Goal: Task Accomplishment & Management: Use online tool/utility

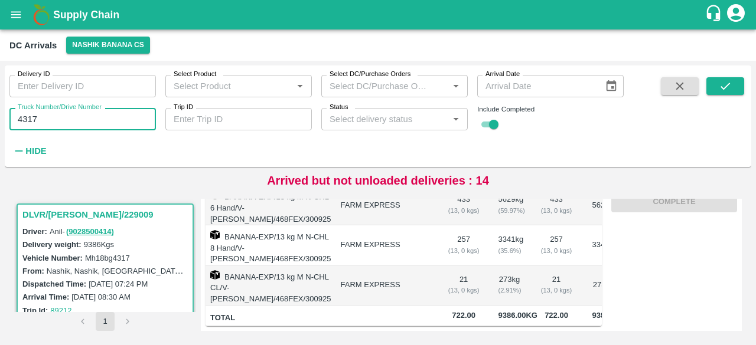
click at [26, 120] on input "4317" at bounding box center [82, 119] width 146 height 22
type input "4317"
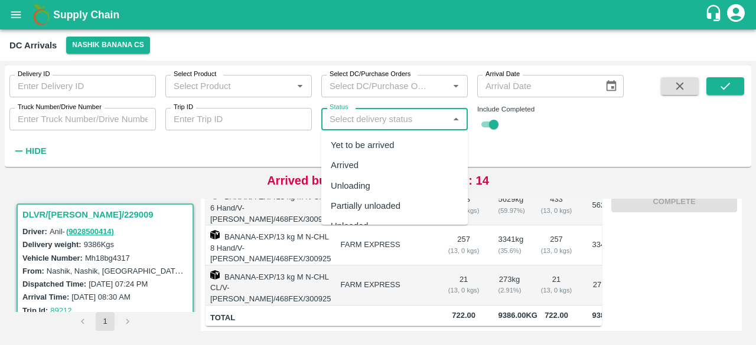
click at [407, 121] on input "Status" at bounding box center [385, 119] width 120 height 15
click at [392, 142] on div "Yet to be arrived" at bounding box center [363, 145] width 64 height 13
type input "Yet to be arrived"
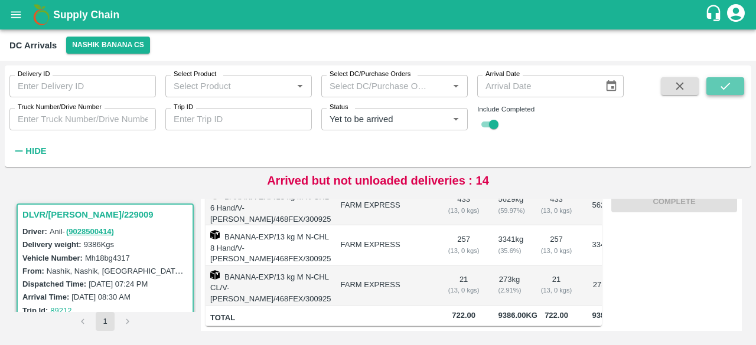
click at [736, 90] on button "submit" at bounding box center [725, 86] width 38 height 18
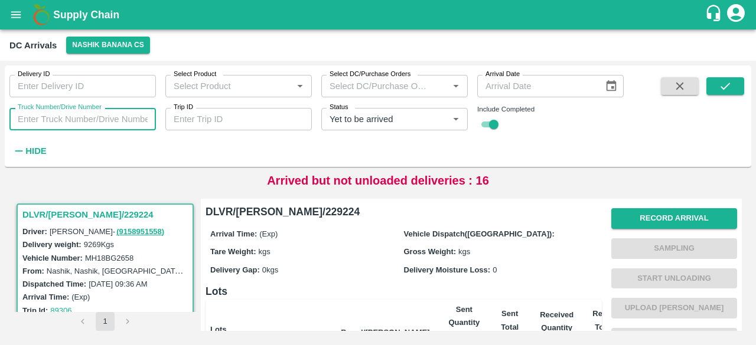
click at [72, 126] on input "Truck Number/Drive Number" at bounding box center [82, 119] width 146 height 22
type input "2658"
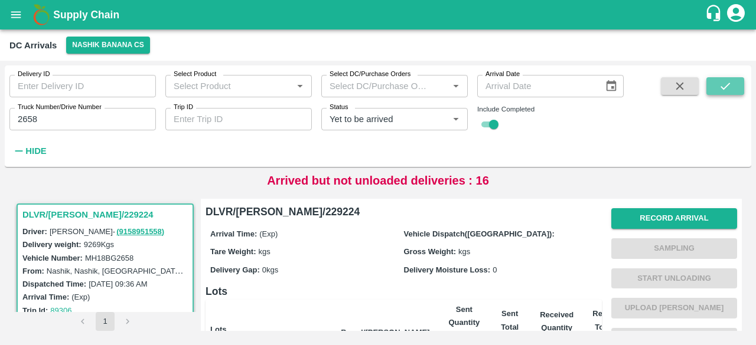
click at [711, 86] on button "submit" at bounding box center [725, 86] width 38 height 18
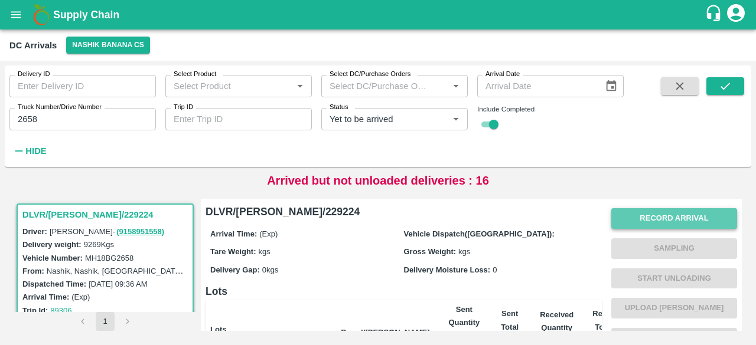
click at [657, 220] on button "Record Arrival" at bounding box center [674, 218] width 126 height 21
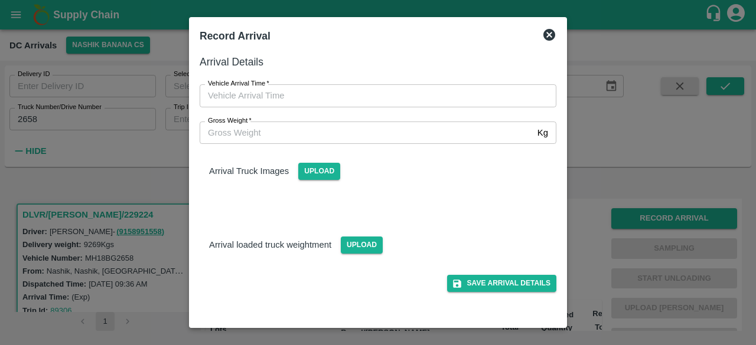
type input "DD/MM/YYYY hh:mm aa"
click at [402, 99] on input "DD/MM/YYYY hh:mm aa" at bounding box center [374, 95] width 348 height 22
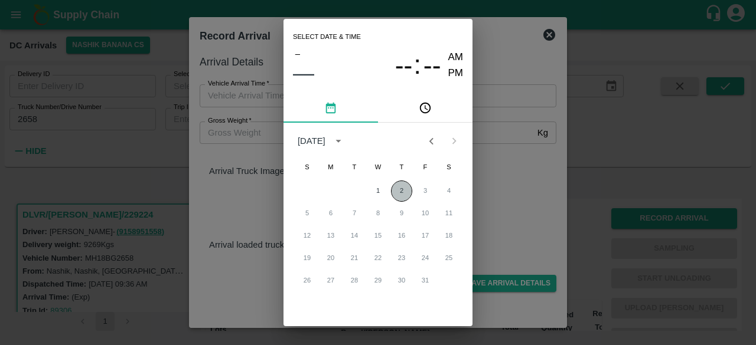
click at [399, 188] on button "2" at bounding box center [401, 191] width 21 height 21
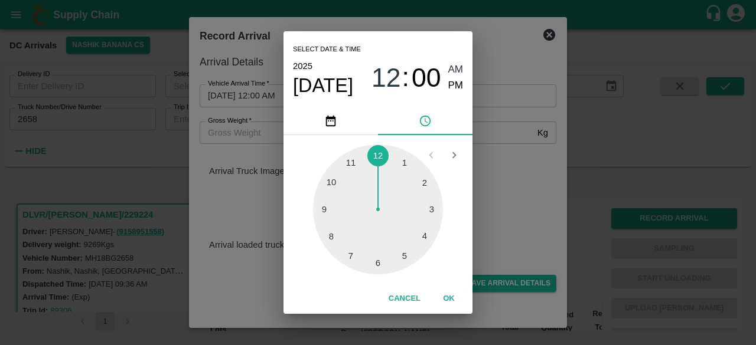
click at [378, 263] on div at bounding box center [378, 210] width 130 height 130
click at [426, 210] on div at bounding box center [378, 210] width 130 height 130
type input "[DATE] 06:15 AM"
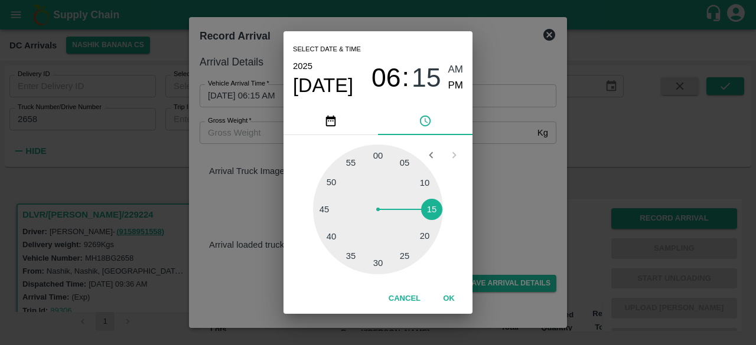
click at [487, 207] on div "Select date & time [DATE] 06 : 15 AM PM 05 10 15 20 25 30 35 40 45 50 55 00 Can…" at bounding box center [378, 172] width 756 height 345
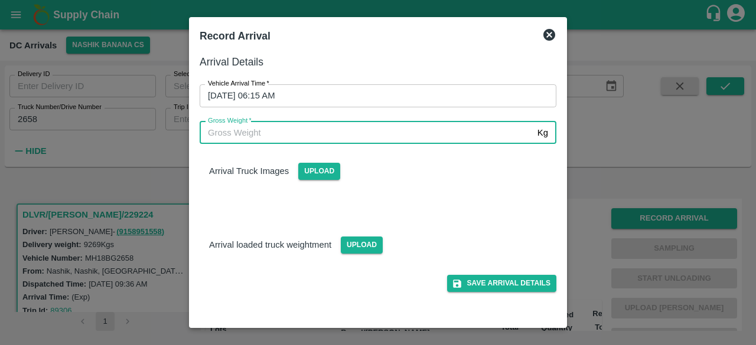
click at [266, 134] on input "Gross Weight   *" at bounding box center [366, 133] width 333 height 22
type input "15765"
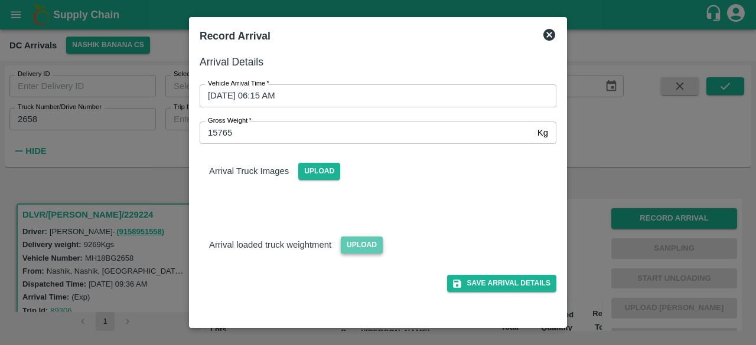
click at [358, 249] on span "Upload" at bounding box center [362, 245] width 42 height 17
click at [0, 0] on input "Upload" at bounding box center [0, 0] width 0 height 0
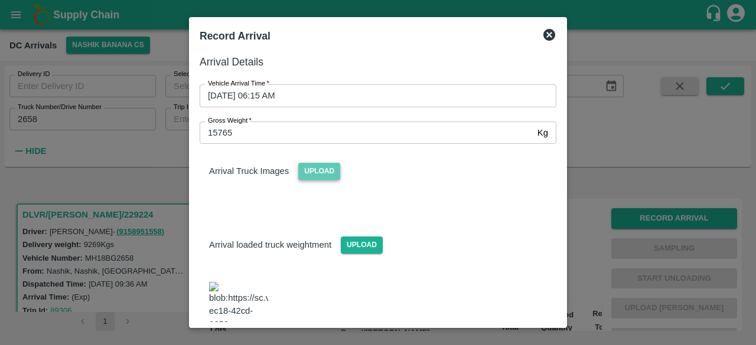
click at [315, 173] on span "Upload" at bounding box center [319, 171] width 42 height 17
click at [0, 0] on input "Upload" at bounding box center [0, 0] width 0 height 0
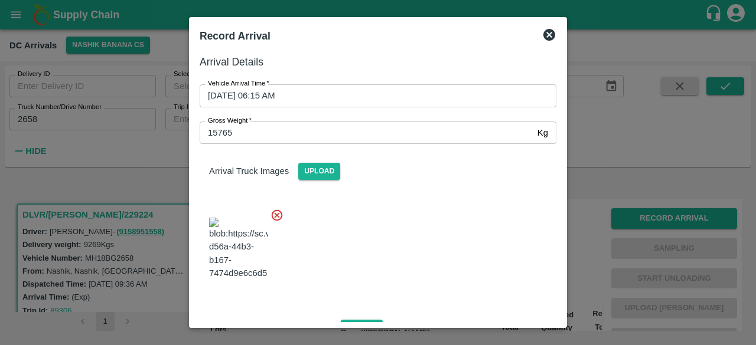
scroll to position [133, 0]
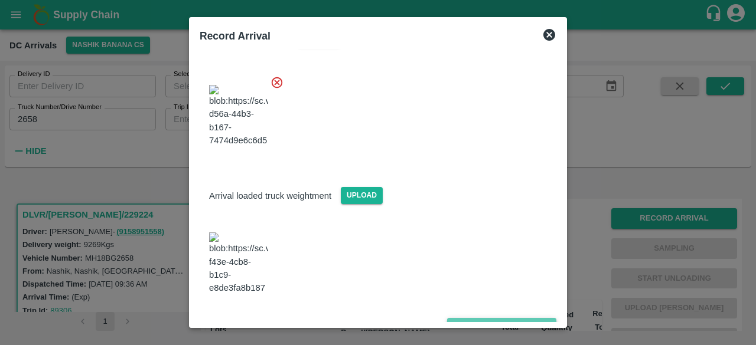
click at [498, 318] on button "Save Arrival Details" at bounding box center [501, 326] width 109 height 17
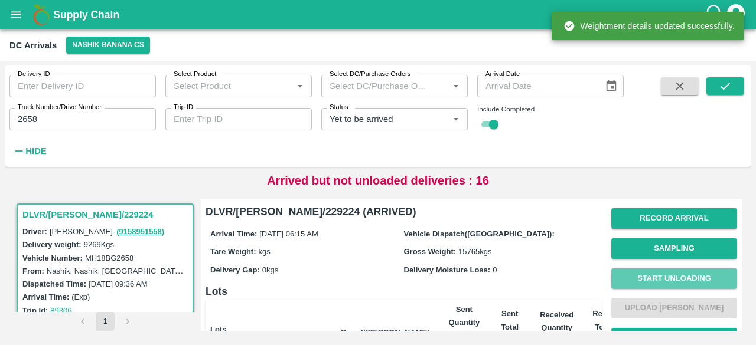
click at [668, 273] on button "Start Unloading" at bounding box center [674, 279] width 126 height 21
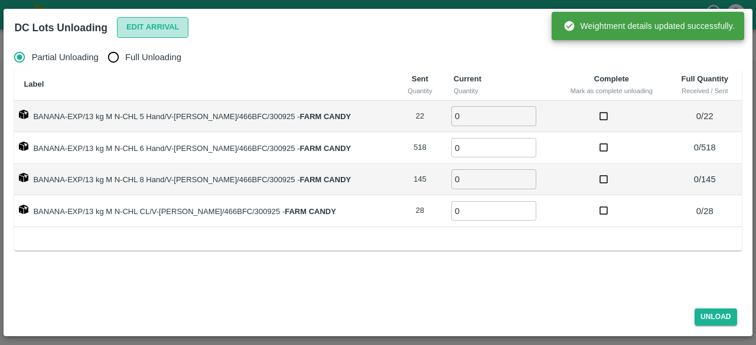
click at [129, 30] on button "Edit Arrival" at bounding box center [153, 27] width 72 height 21
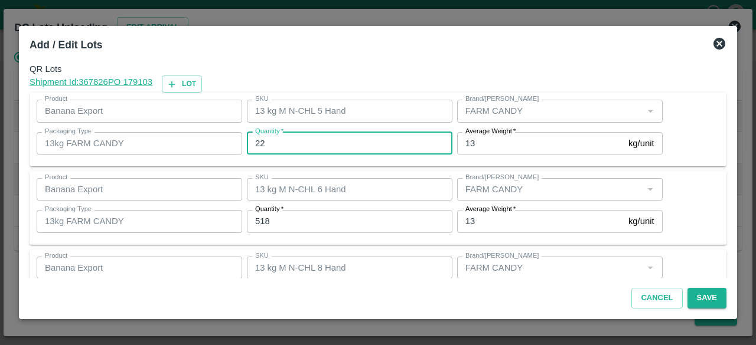
click at [259, 142] on input "22" at bounding box center [349, 143] width 205 height 22
type input "19"
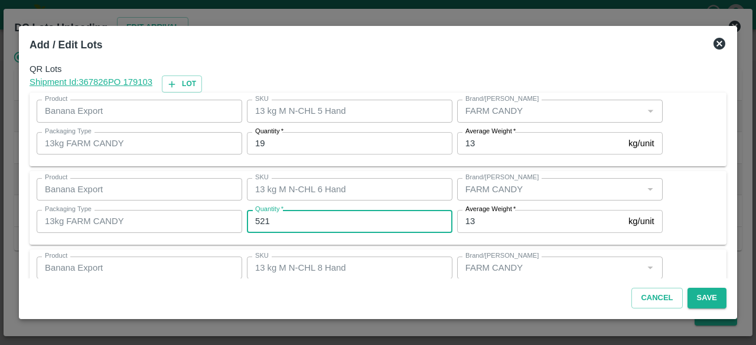
type input "521"
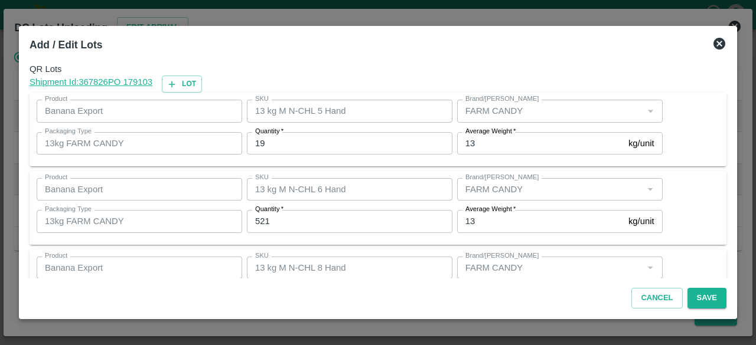
scroll to position [131, 0]
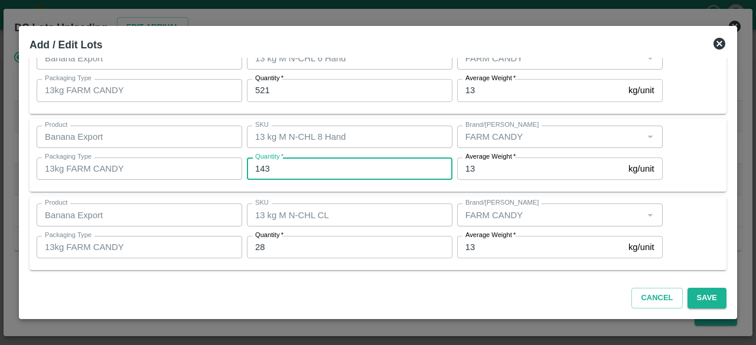
type input "143"
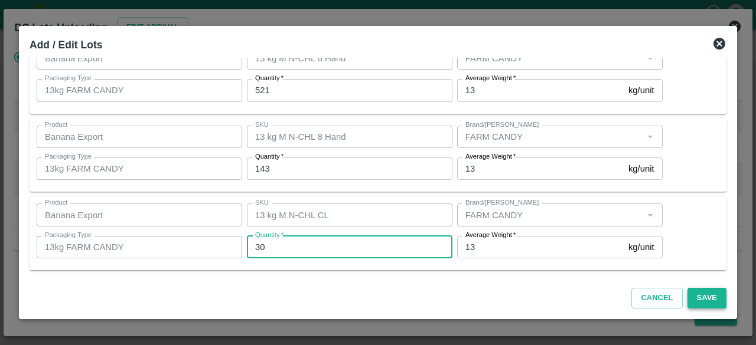
type input "30"
click at [704, 301] on button "Save" at bounding box center [706, 298] width 39 height 21
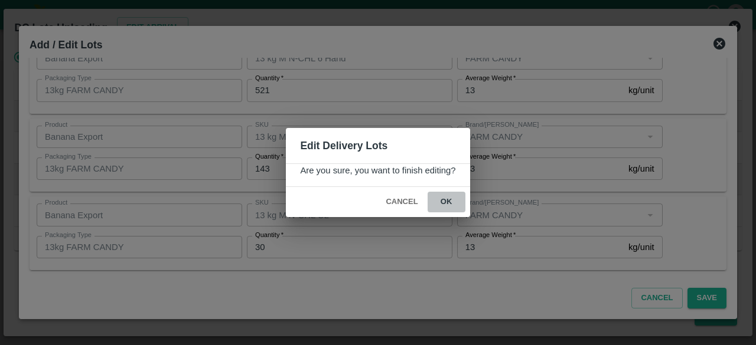
click at [446, 201] on button "ok" at bounding box center [446, 202] width 38 height 21
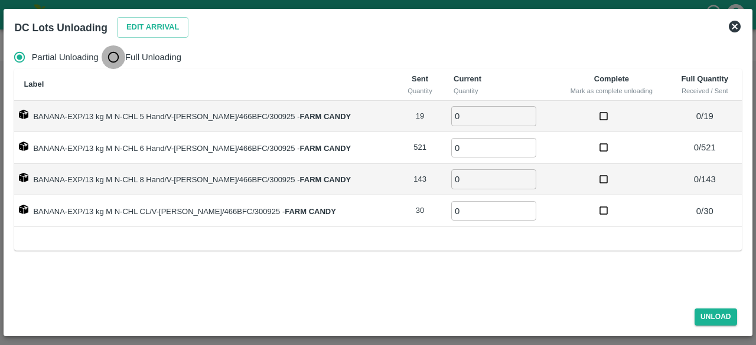
click at [113, 57] on input "Full Unloading" at bounding box center [114, 57] width 24 height 24
radio input "true"
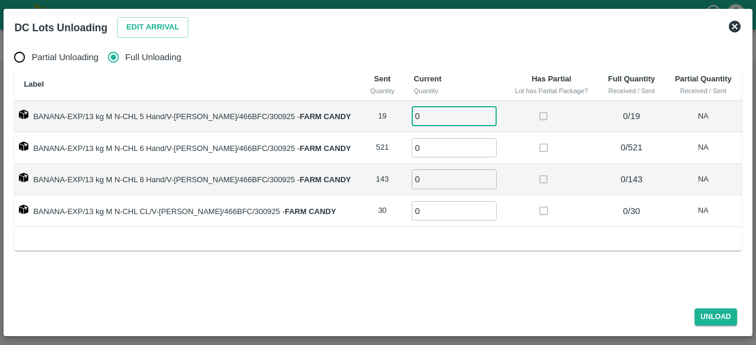
click at [421, 117] on input "0" at bounding box center [454, 115] width 85 height 19
type input "19"
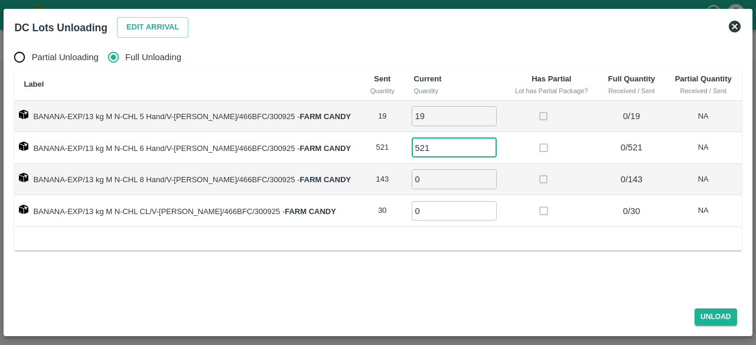
type input "521"
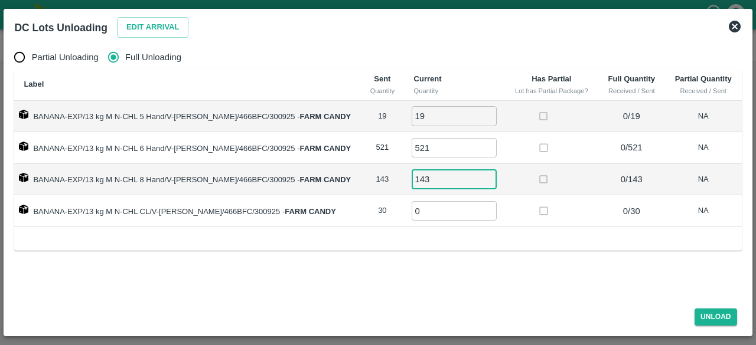
type input "143"
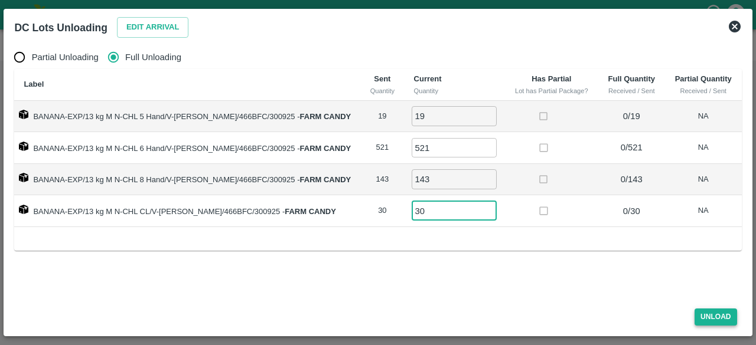
type input "30"
click at [719, 310] on button "Unload" at bounding box center [715, 317] width 43 height 17
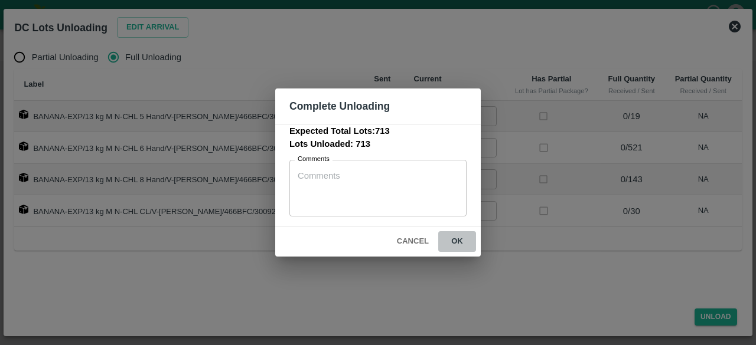
click at [453, 240] on button "ok" at bounding box center [457, 241] width 38 height 21
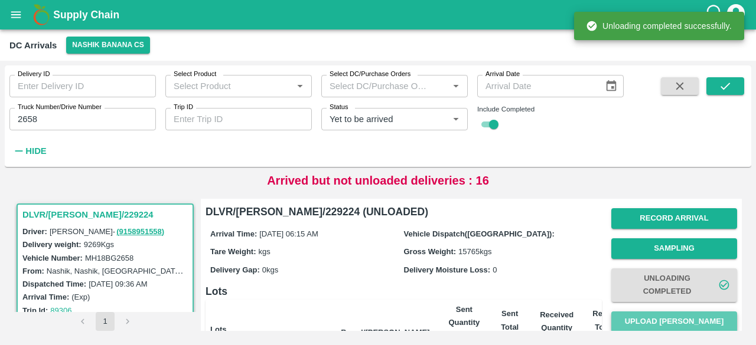
click at [671, 317] on button "Upload [PERSON_NAME]" at bounding box center [674, 322] width 126 height 21
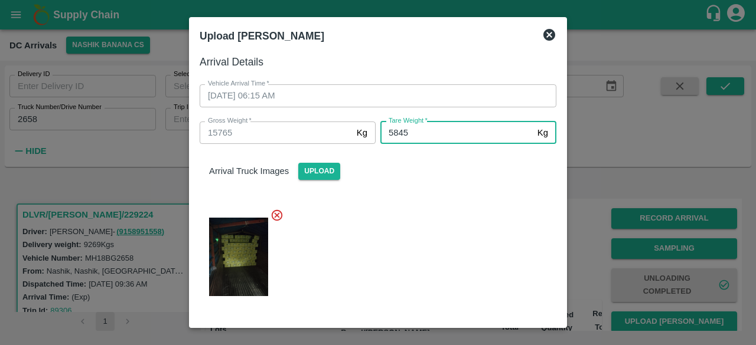
type input "5845"
click at [453, 234] on div at bounding box center [373, 253] width 366 height 109
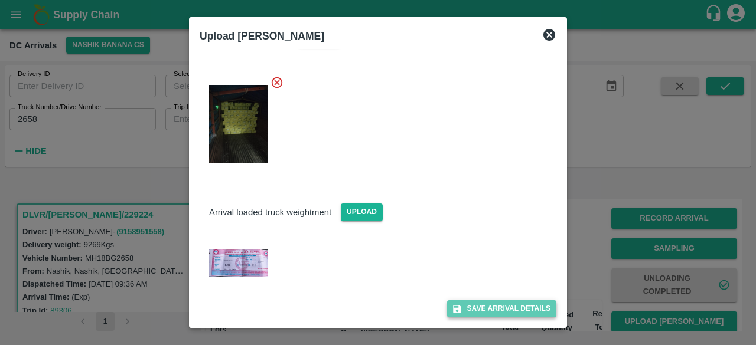
click at [492, 303] on button "Save Arrival Details" at bounding box center [501, 309] width 109 height 17
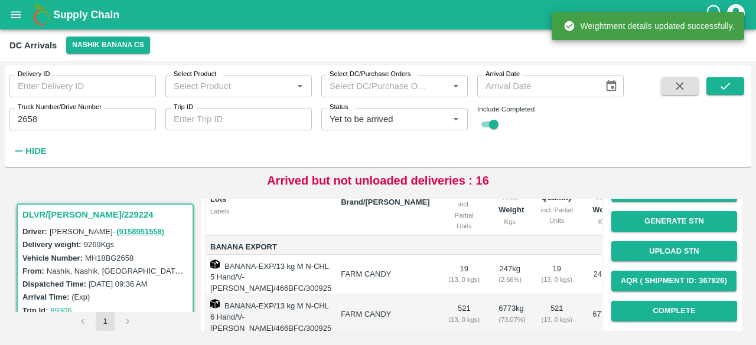
scroll to position [131, 0]
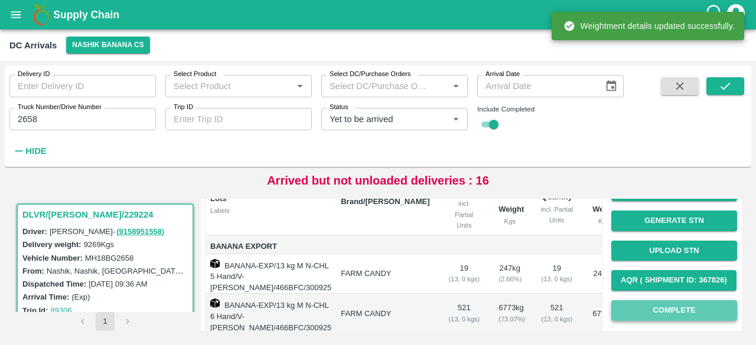
click at [661, 308] on button "Complete" at bounding box center [674, 311] width 126 height 21
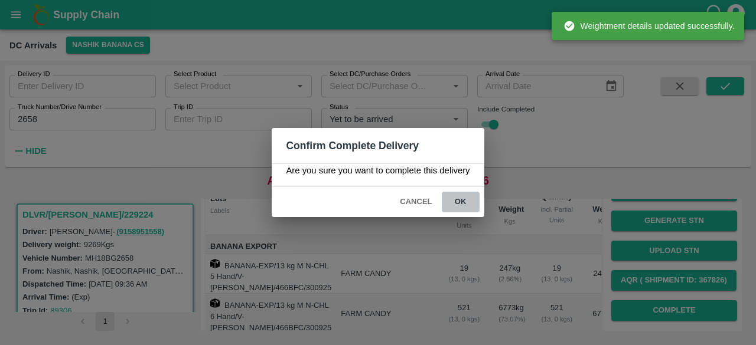
click at [459, 198] on button "ok" at bounding box center [461, 202] width 38 height 21
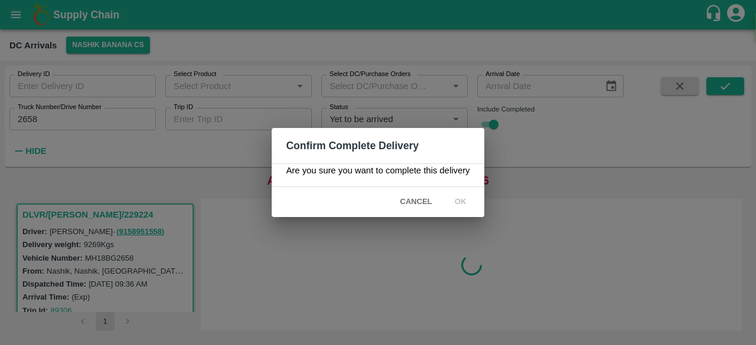
scroll to position [0, 0]
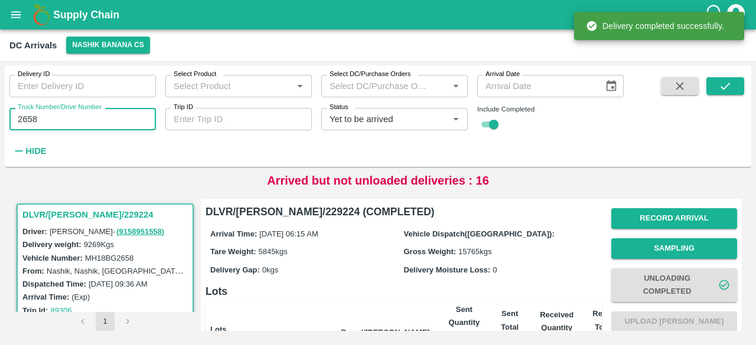
click at [20, 120] on input "2658" at bounding box center [82, 119] width 146 height 22
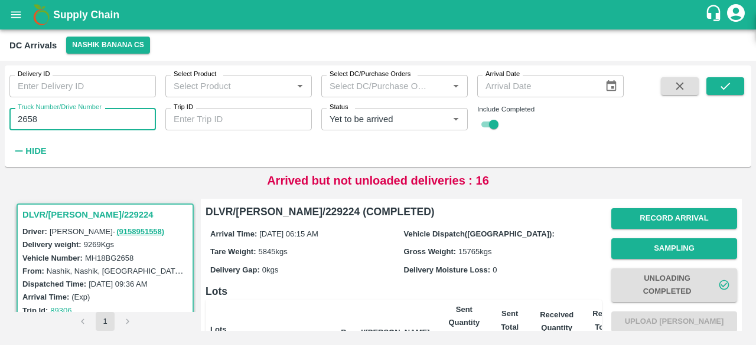
click at [20, 120] on input "2658" at bounding box center [82, 119] width 146 height 22
type input "4882"
click at [722, 86] on icon "submit" at bounding box center [725, 86] width 13 height 13
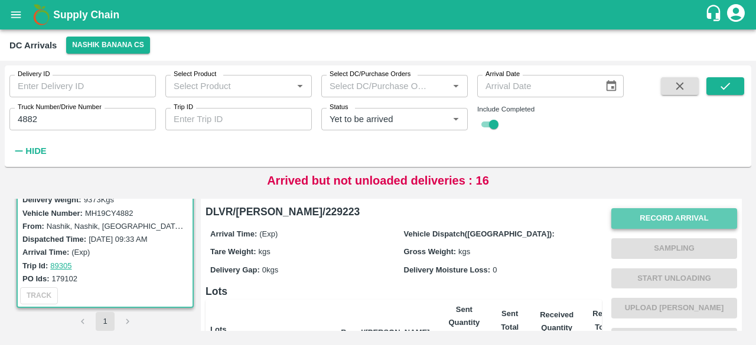
click at [646, 218] on button "Record Arrival" at bounding box center [674, 218] width 126 height 21
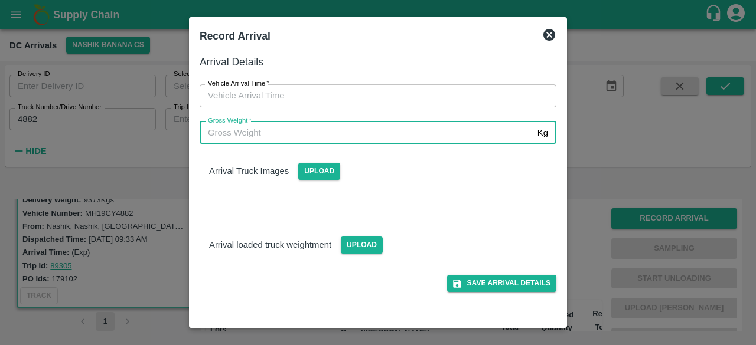
click at [361, 130] on input "Gross Weight   *" at bounding box center [366, 133] width 333 height 22
type input "15810"
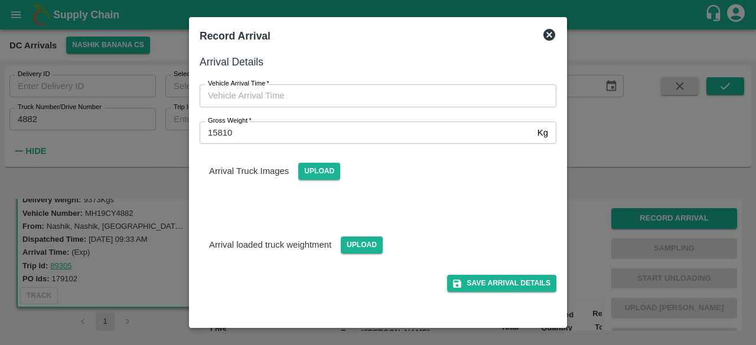
click at [318, 81] on div "Vehicle Arrival Time   * Vehicle Arrival Time" at bounding box center [370, 88] width 371 height 37
type input "DD/MM/YYYY hh:mm aa"
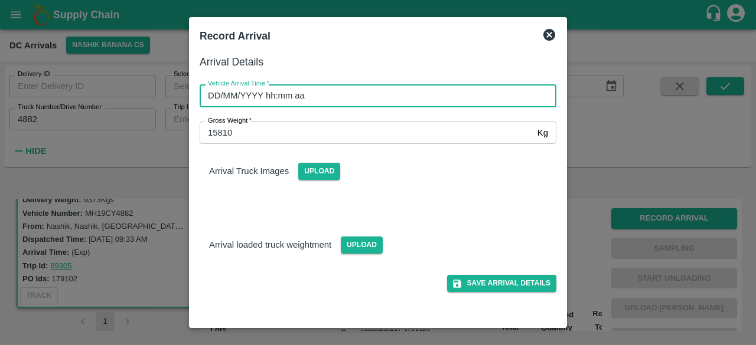
click at [318, 97] on input "DD/MM/YYYY hh:mm aa" at bounding box center [374, 95] width 348 height 22
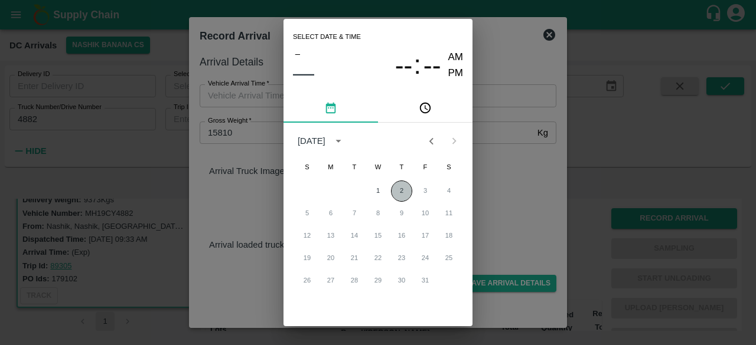
click at [400, 195] on button "2" at bounding box center [401, 191] width 21 height 21
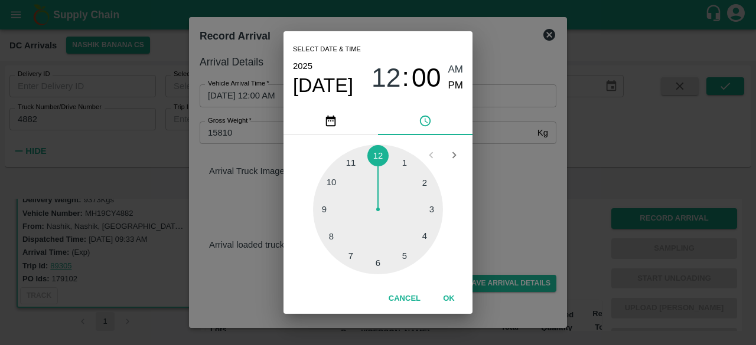
click at [352, 253] on div at bounding box center [378, 210] width 130 height 130
type input "[DATE] 07:00 AM"
click at [491, 211] on div "Select date & time [DATE] 07 : 00 AM PM 05 10 15 20 25 30 35 40 45 50 55 00 Can…" at bounding box center [378, 172] width 756 height 345
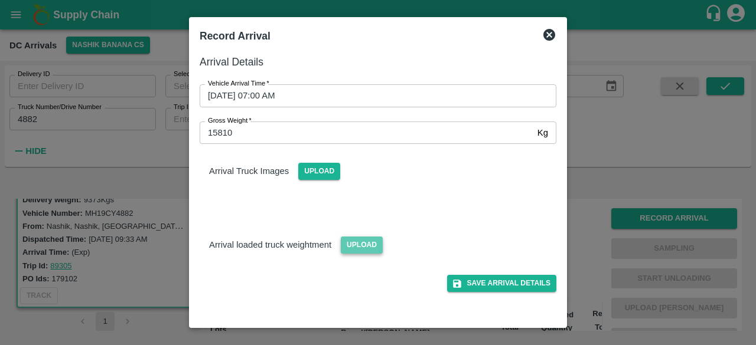
click at [355, 248] on span "Upload" at bounding box center [362, 245] width 42 height 17
click at [0, 0] on input "Upload" at bounding box center [0, 0] width 0 height 0
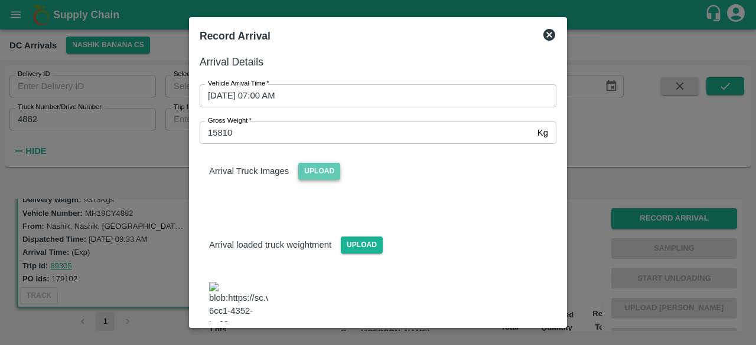
click at [324, 168] on span "Upload" at bounding box center [319, 171] width 42 height 17
click at [0, 0] on input "Upload" at bounding box center [0, 0] width 0 height 0
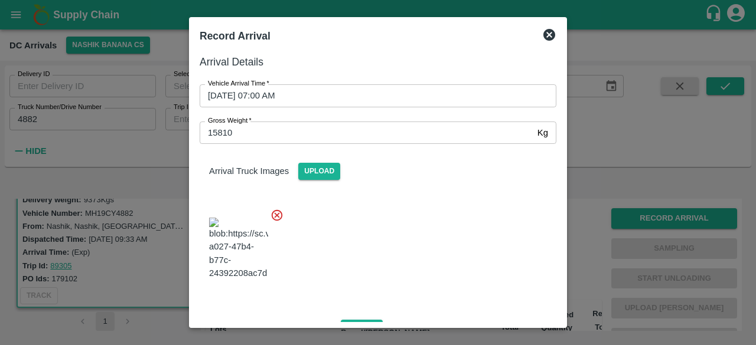
scroll to position [130, 0]
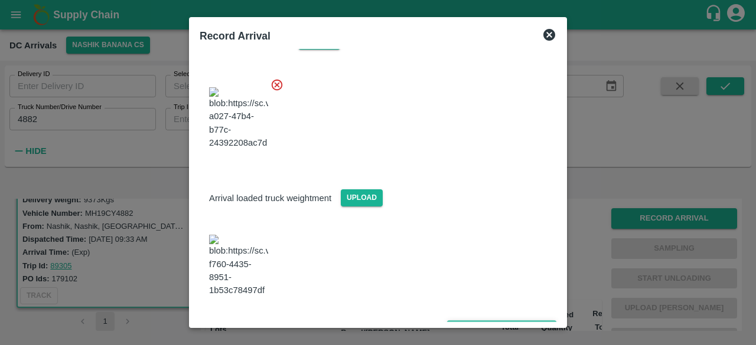
click at [490, 321] on button "Save Arrival Details" at bounding box center [501, 329] width 109 height 17
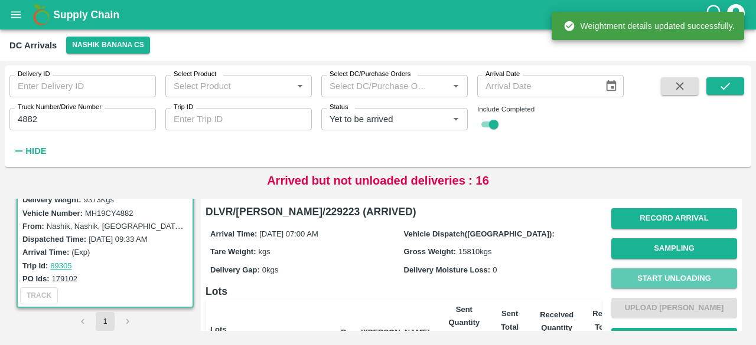
click at [667, 272] on button "Start Unloading" at bounding box center [674, 279] width 126 height 21
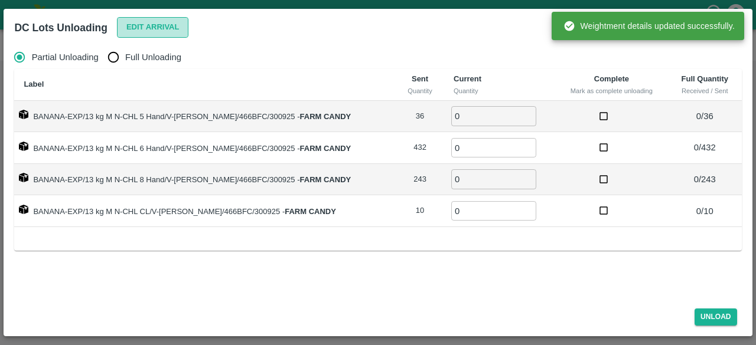
click at [141, 24] on button "Edit Arrival" at bounding box center [153, 27] width 72 height 21
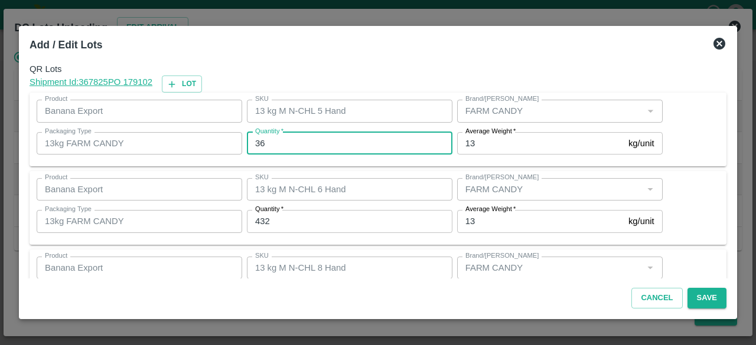
click at [256, 141] on input "36" at bounding box center [349, 143] width 205 height 22
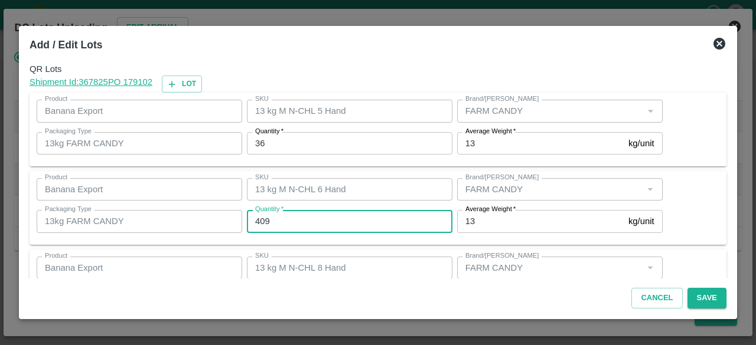
type input "409"
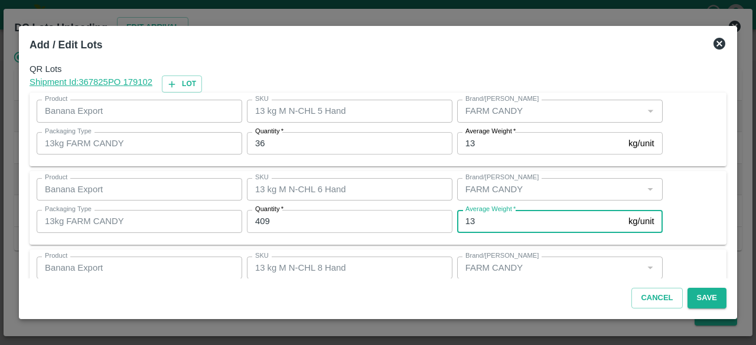
scroll to position [131, 0]
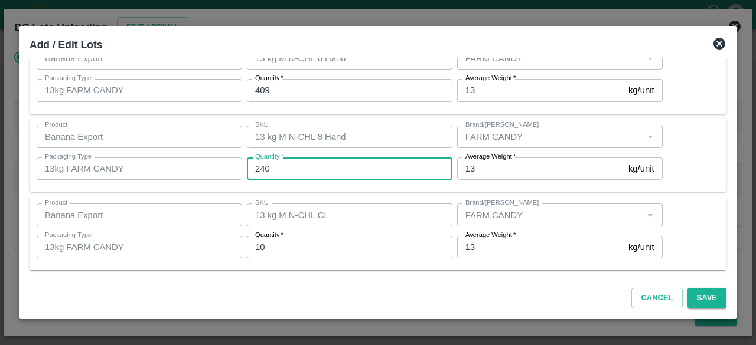
type input "240"
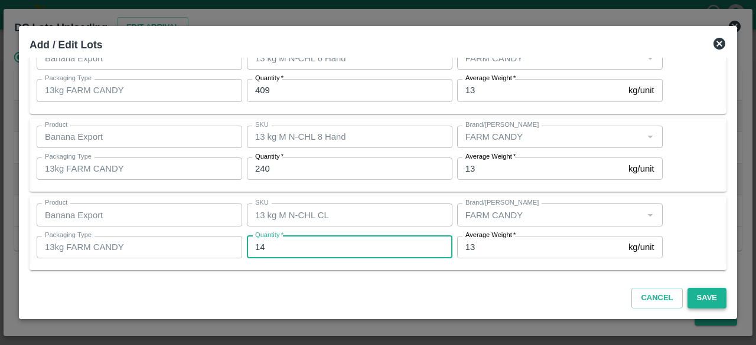
type input "14"
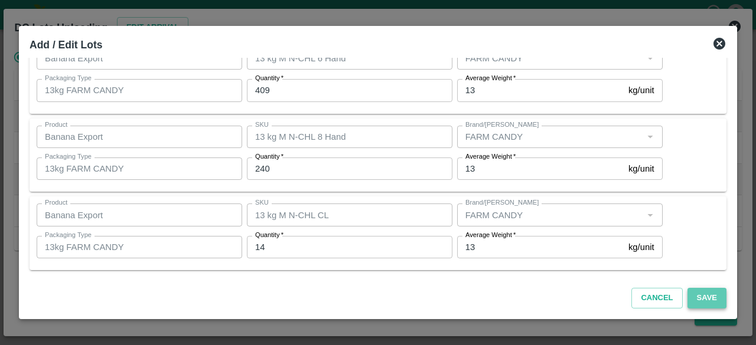
click at [710, 298] on button "Save" at bounding box center [706, 298] width 39 height 21
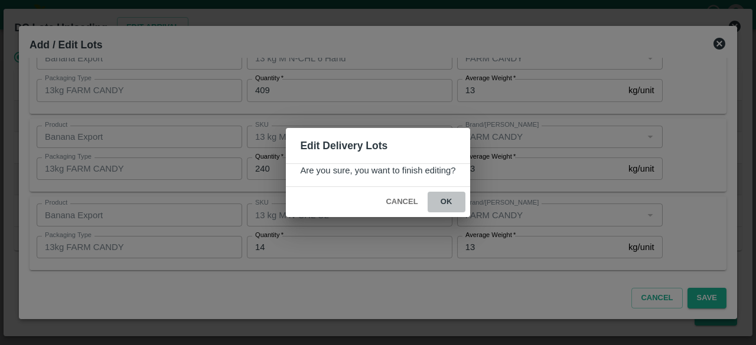
click at [446, 200] on button "ok" at bounding box center [446, 202] width 38 height 21
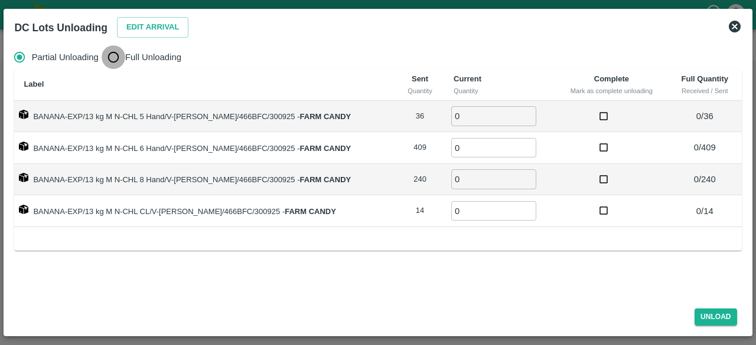
click at [108, 56] on input "Full Unloading" at bounding box center [114, 57] width 24 height 24
radio input "true"
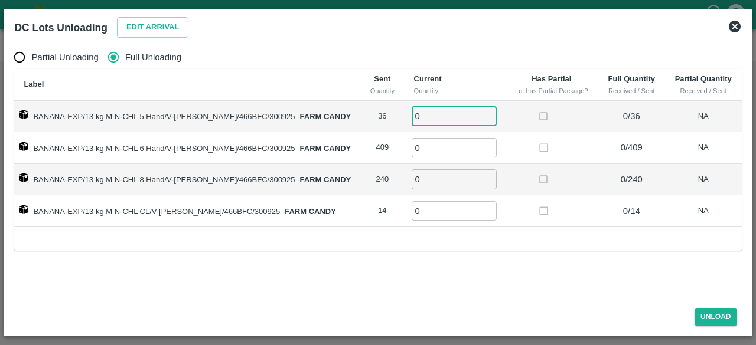
click at [423, 116] on input "0" at bounding box center [454, 115] width 85 height 19
type input "36"
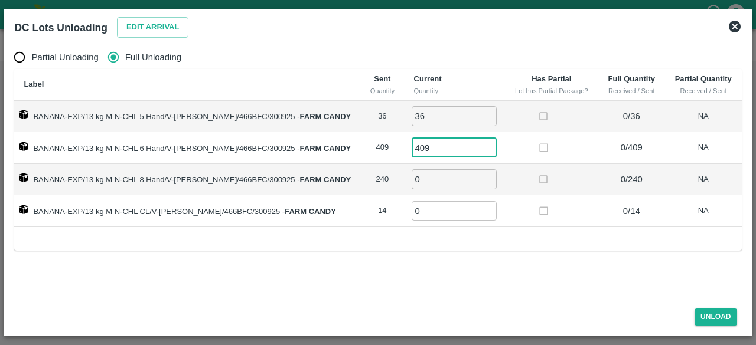
type input "409"
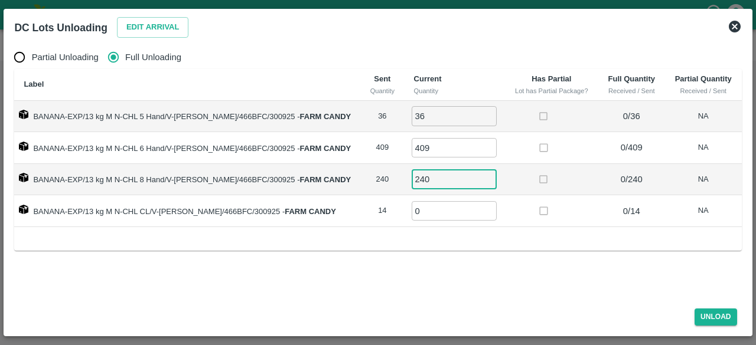
type input "240"
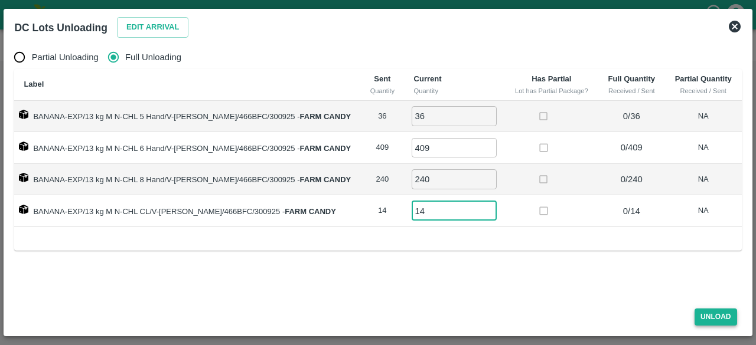
type input "14"
click at [708, 318] on button "Unload" at bounding box center [715, 317] width 43 height 17
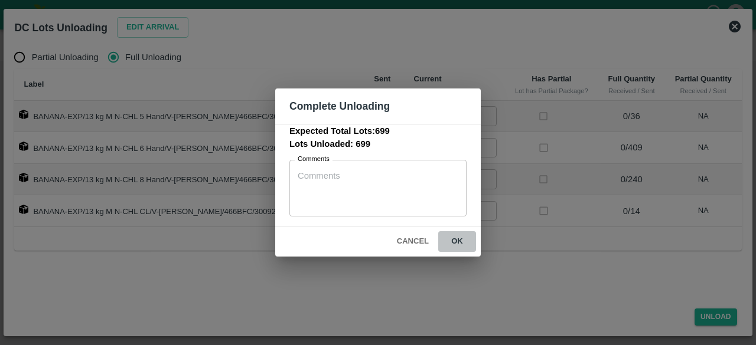
click at [455, 240] on button "ok" at bounding box center [457, 241] width 38 height 21
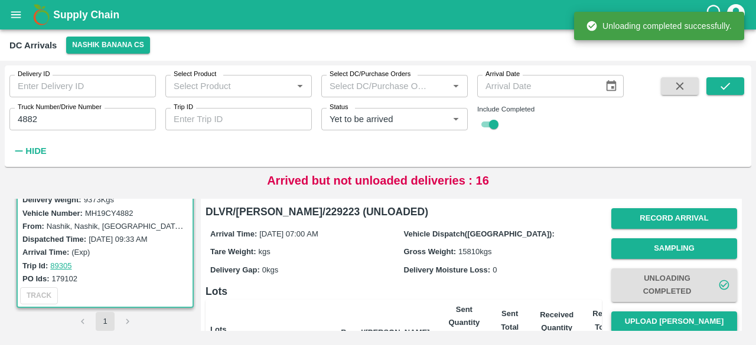
click at [672, 317] on button "Upload [PERSON_NAME]" at bounding box center [674, 322] width 126 height 21
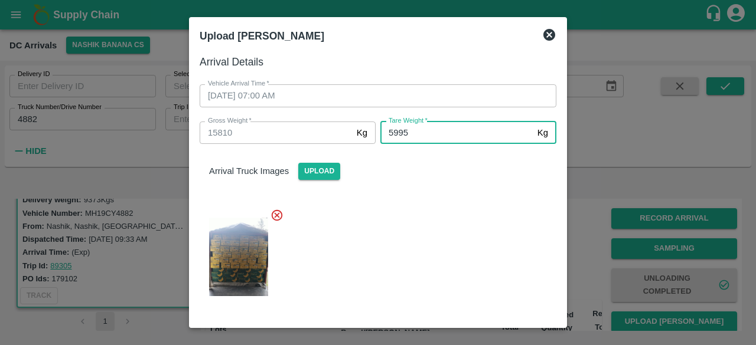
type input "5995"
click at [453, 248] on div at bounding box center [373, 253] width 366 height 109
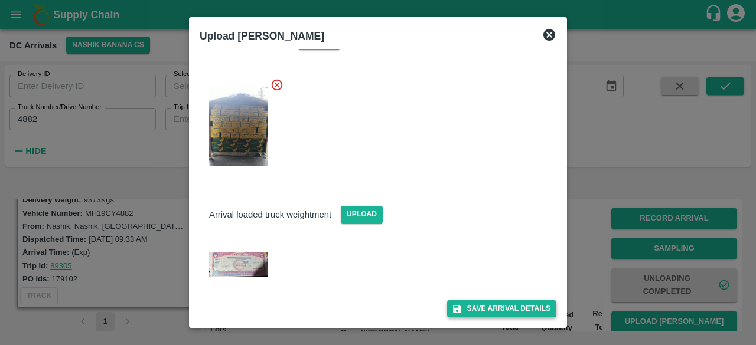
click at [491, 314] on button "Save Arrival Details" at bounding box center [501, 309] width 109 height 17
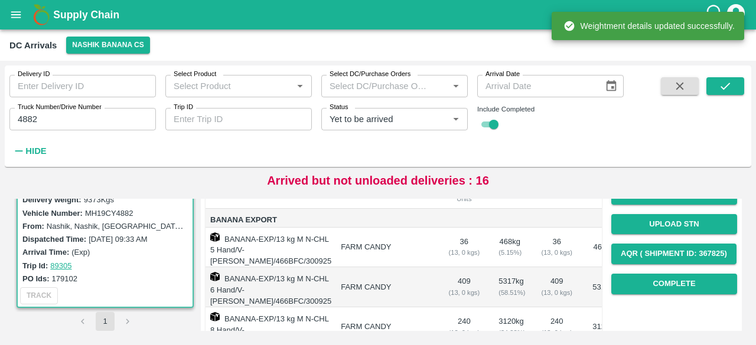
scroll to position [160, 0]
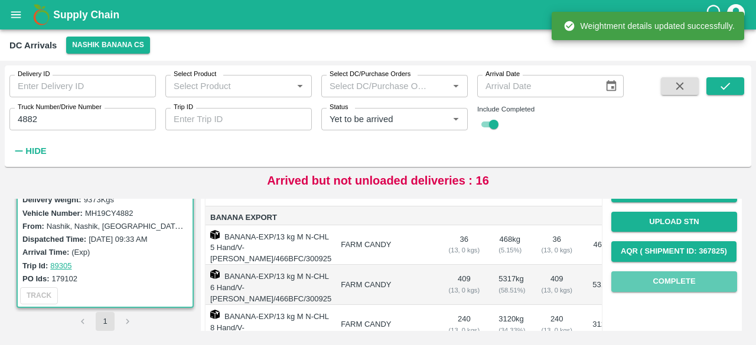
click at [674, 273] on button "Complete" at bounding box center [674, 282] width 126 height 21
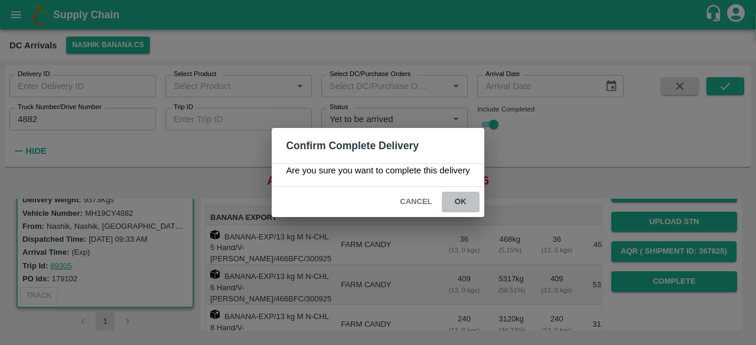
click at [458, 203] on button "ok" at bounding box center [461, 202] width 38 height 21
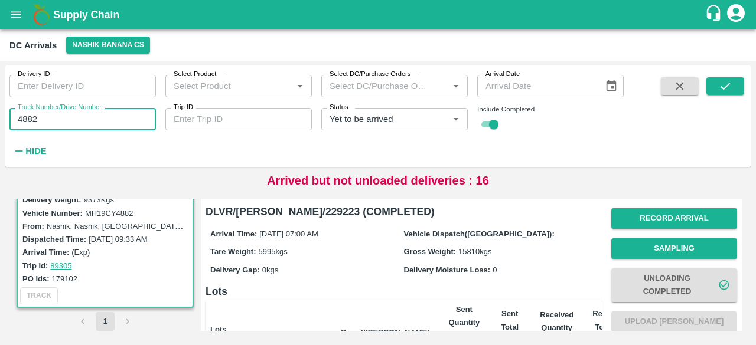
click at [27, 121] on input "4882" at bounding box center [82, 119] width 146 height 22
type input "9786"
click at [730, 93] on icon "submit" at bounding box center [725, 86] width 13 height 13
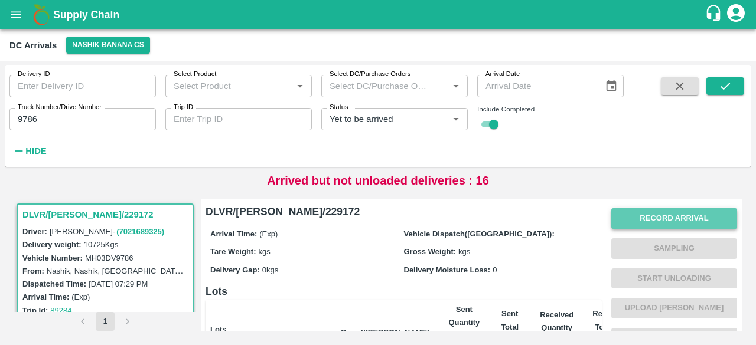
click at [677, 221] on button "Record Arrival" at bounding box center [674, 218] width 126 height 21
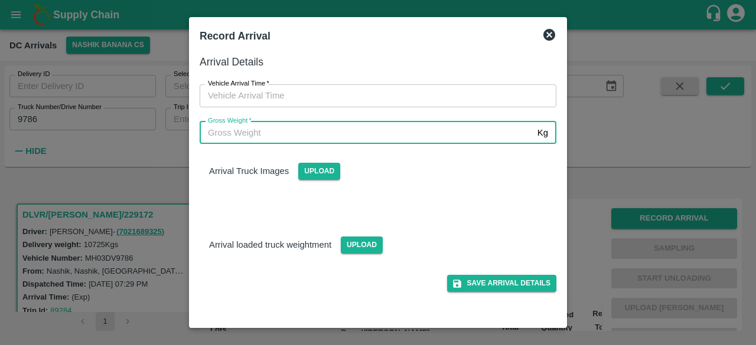
click at [350, 138] on input "Gross Weight   *" at bounding box center [366, 133] width 333 height 22
type input "17455"
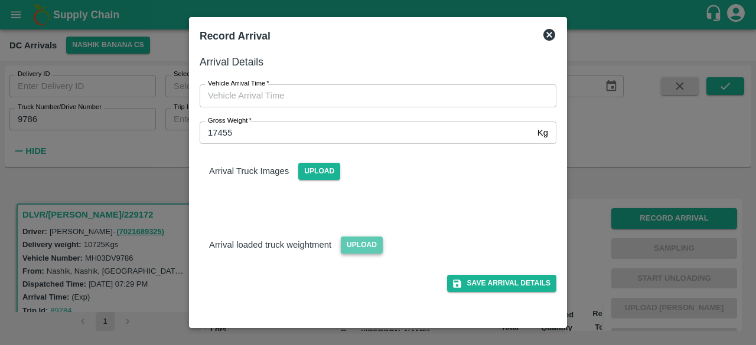
click at [358, 249] on span "Upload" at bounding box center [362, 245] width 42 height 17
click at [0, 0] on input "Upload" at bounding box center [0, 0] width 0 height 0
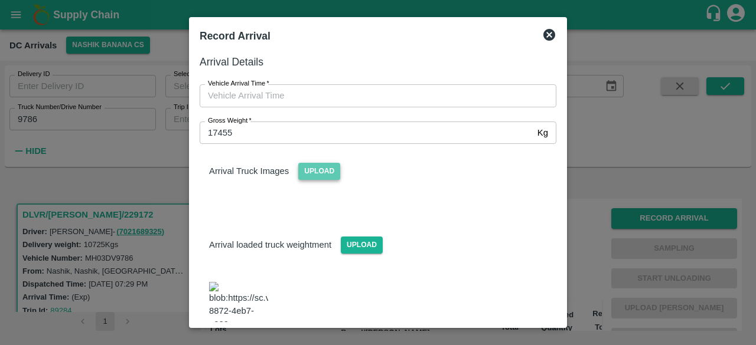
click at [313, 169] on span "Upload" at bounding box center [319, 171] width 42 height 17
click at [0, 0] on input "Upload" at bounding box center [0, 0] width 0 height 0
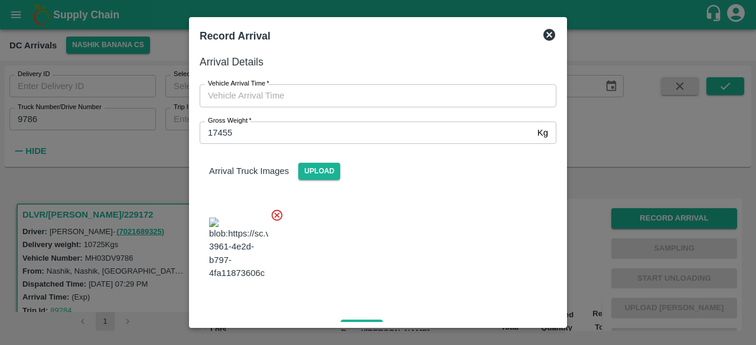
type input "DD/MM/YYYY hh:mm aa"
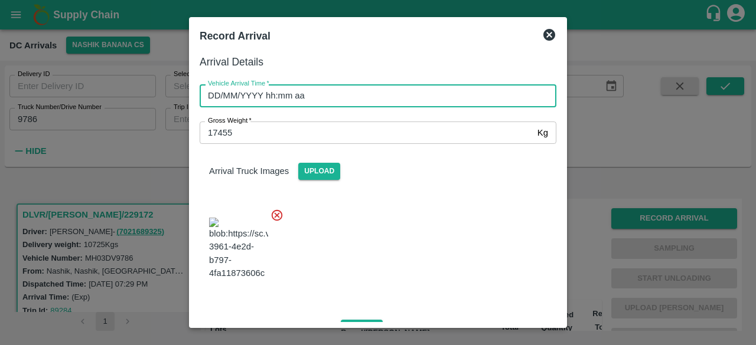
click at [394, 96] on input "DD/MM/YYYY hh:mm aa" at bounding box center [374, 95] width 348 height 22
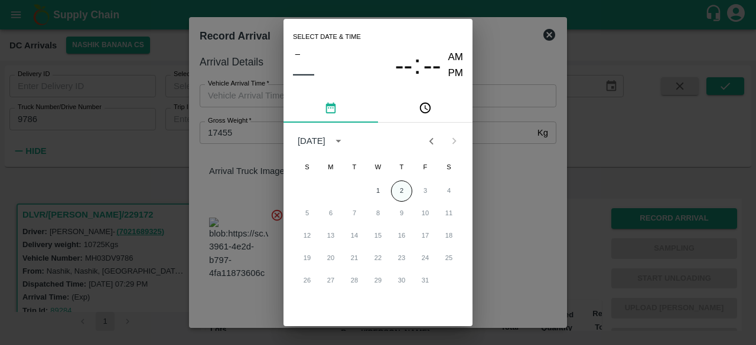
click at [397, 188] on button "2" at bounding box center [401, 191] width 21 height 21
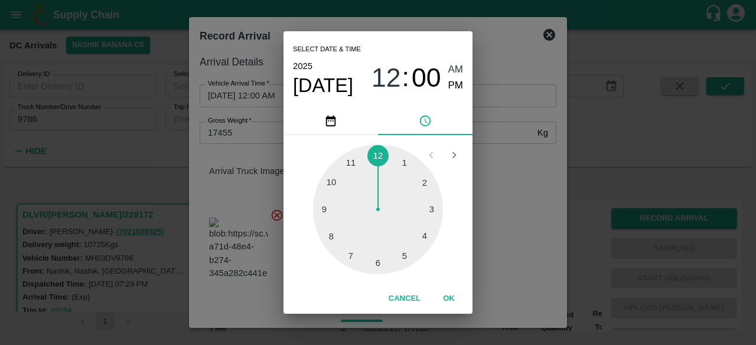
click at [327, 236] on div at bounding box center [378, 210] width 130 height 130
type input "[DATE] 08:00 AM"
click at [497, 181] on div "Select date & time [DATE] 08 : 00 AM PM 05 10 15 20 25 30 35 40 45 50 55 00 Can…" at bounding box center [378, 172] width 756 height 345
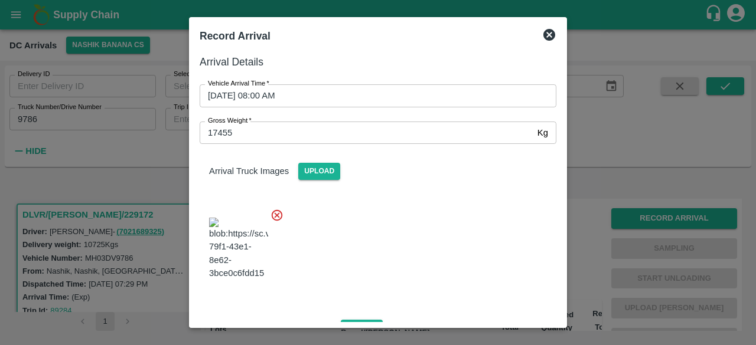
click at [497, 181] on div "Arrival Truck Images Upload" at bounding box center [373, 218] width 366 height 167
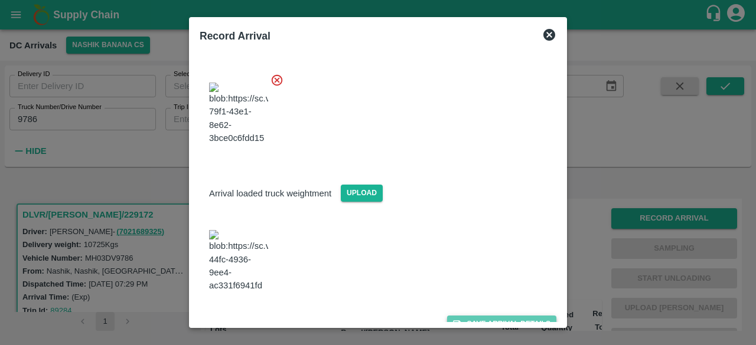
click at [488, 316] on button "Save Arrival Details" at bounding box center [501, 324] width 109 height 17
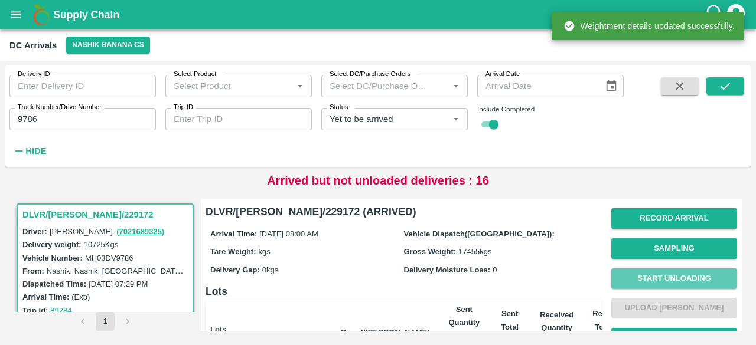
click at [663, 276] on button "Start Unloading" at bounding box center [674, 279] width 126 height 21
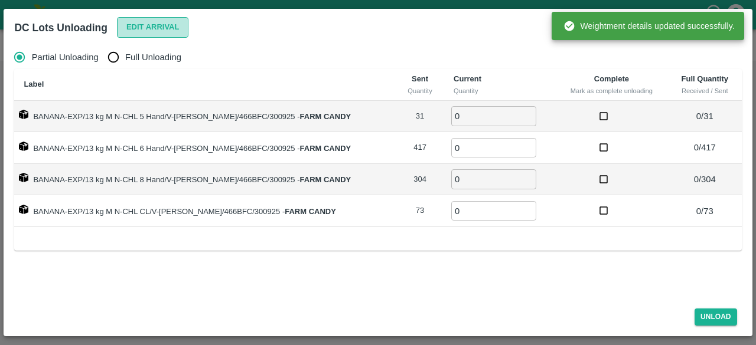
click at [144, 24] on button "Edit Arrival" at bounding box center [153, 27] width 72 height 21
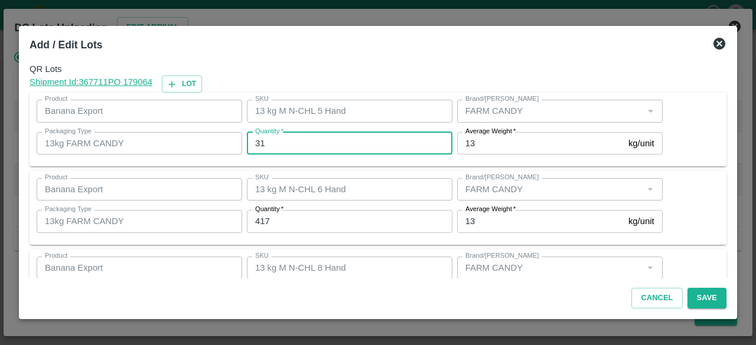
click at [258, 144] on input "31" at bounding box center [349, 143] width 205 height 22
type input "32"
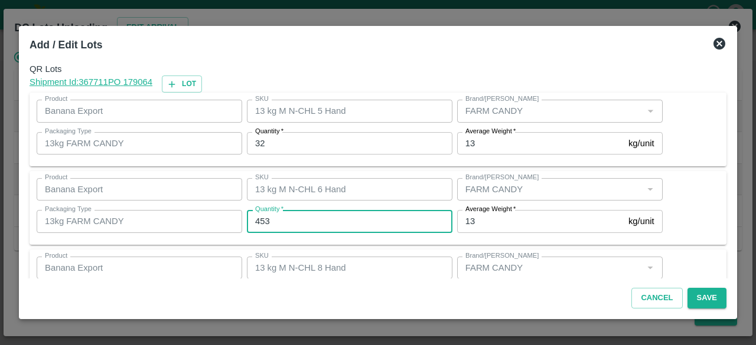
type input "453"
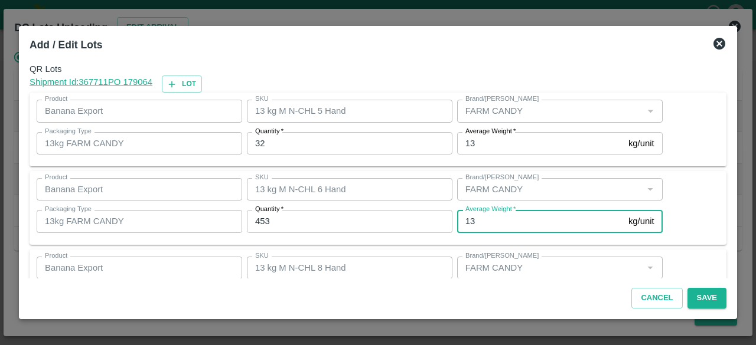
scroll to position [131, 0]
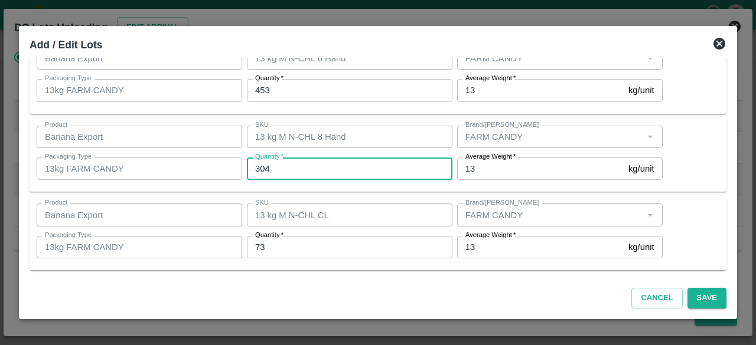
click at [263, 171] on input "304" at bounding box center [349, 169] width 205 height 22
type input "267"
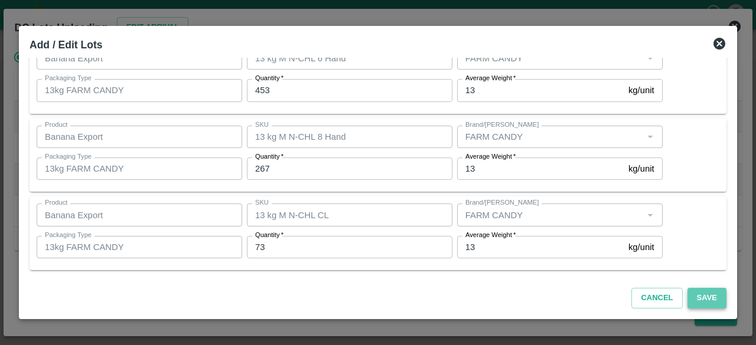
click at [703, 304] on button "Save" at bounding box center [706, 298] width 39 height 21
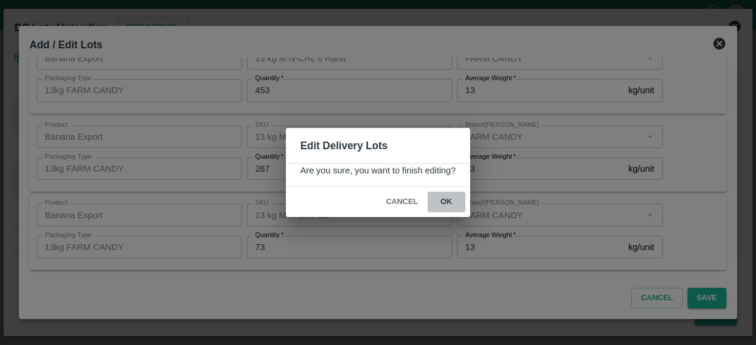
click at [450, 201] on button "ok" at bounding box center [446, 202] width 38 height 21
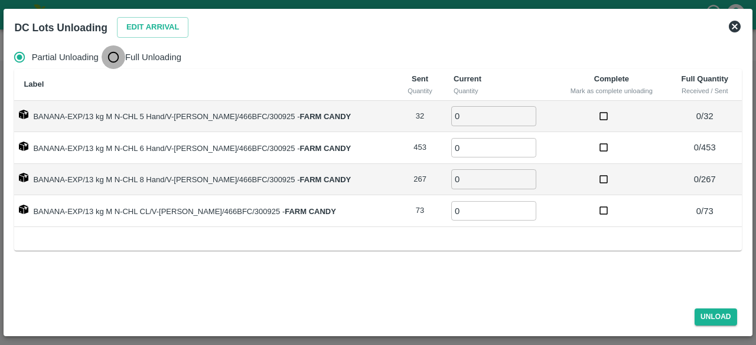
click at [119, 56] on input "Full Unloading" at bounding box center [114, 57] width 24 height 24
radio input "true"
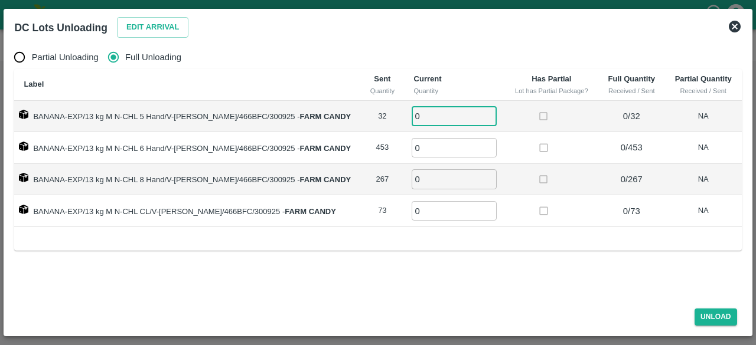
click at [429, 120] on input "0" at bounding box center [454, 115] width 85 height 19
type input "32"
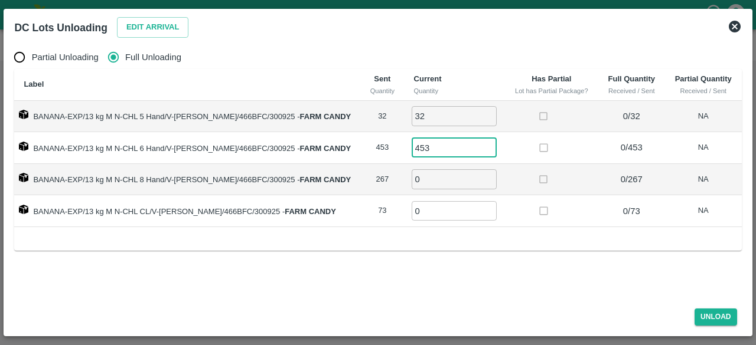
type input "453"
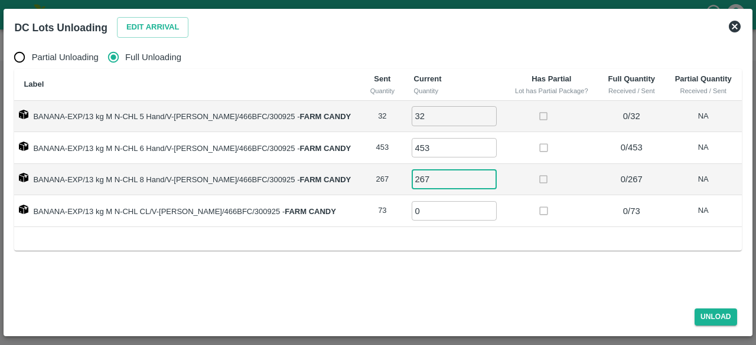
type input "267"
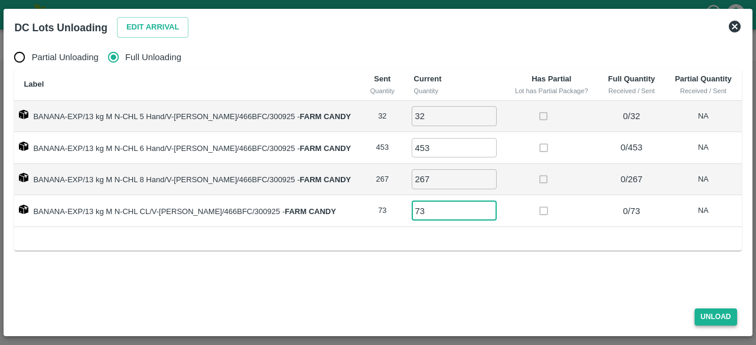
type input "73"
click at [716, 316] on button "Unload" at bounding box center [715, 317] width 43 height 17
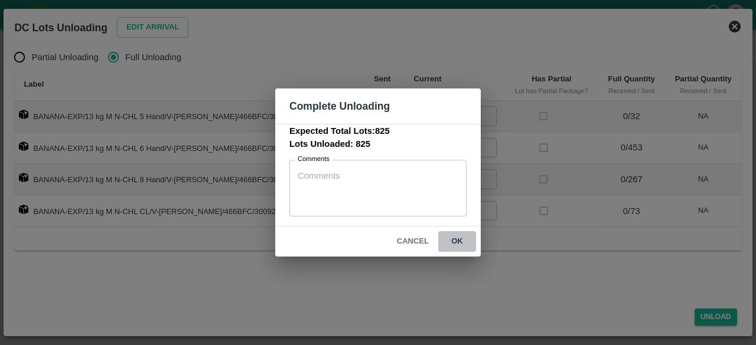
click at [456, 241] on button "ok" at bounding box center [457, 241] width 38 height 21
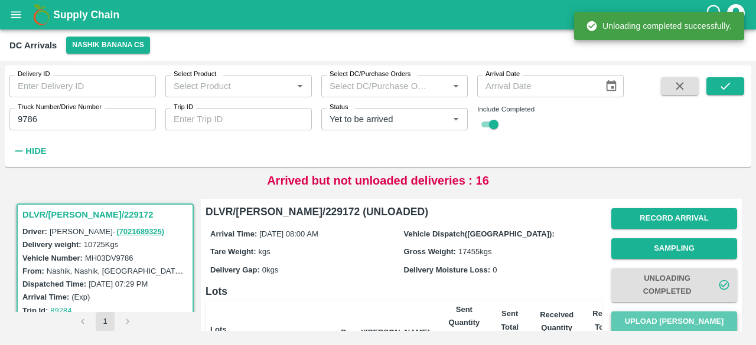
click at [681, 319] on button "Upload [PERSON_NAME]" at bounding box center [674, 322] width 126 height 21
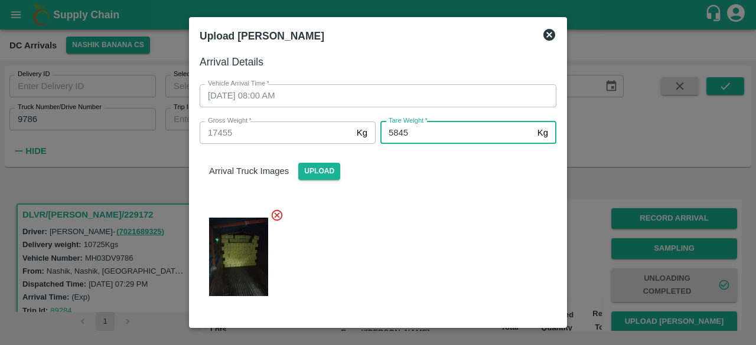
type input "5845"
click at [484, 250] on div at bounding box center [373, 253] width 366 height 109
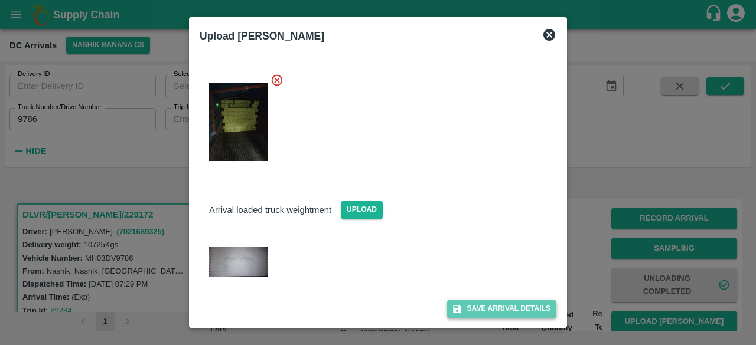
click at [482, 308] on button "Save Arrival Details" at bounding box center [501, 309] width 109 height 17
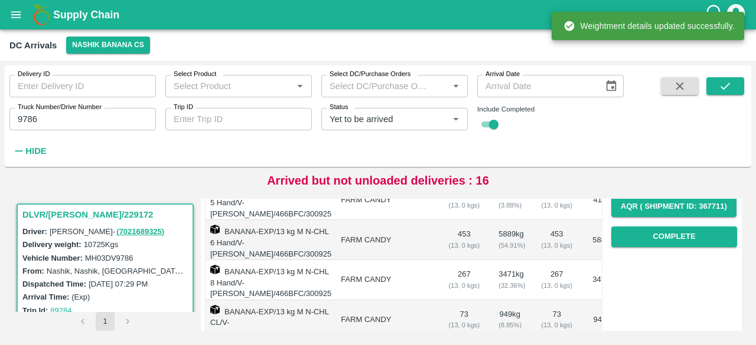
scroll to position [207, 0]
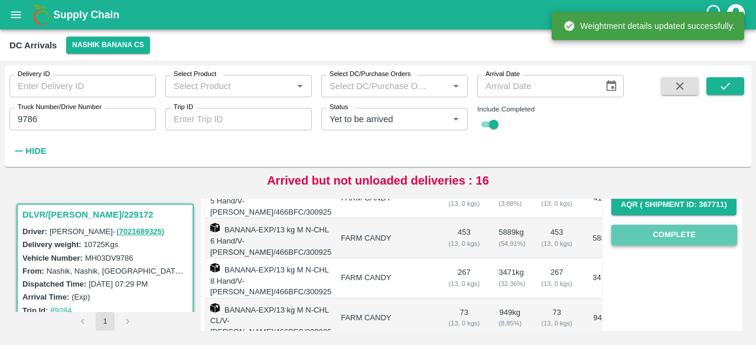
click at [667, 238] on button "Complete" at bounding box center [674, 235] width 126 height 21
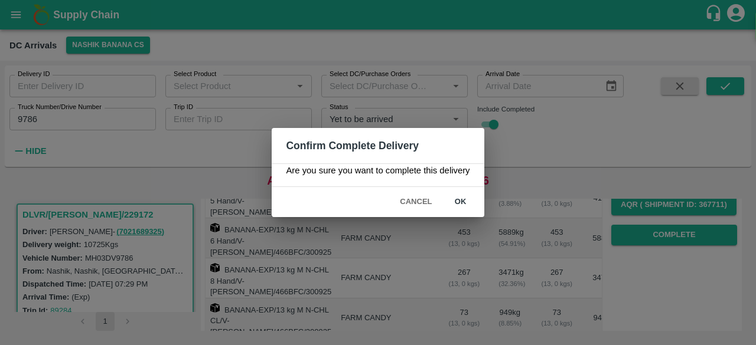
click at [457, 198] on button "ok" at bounding box center [461, 202] width 38 height 21
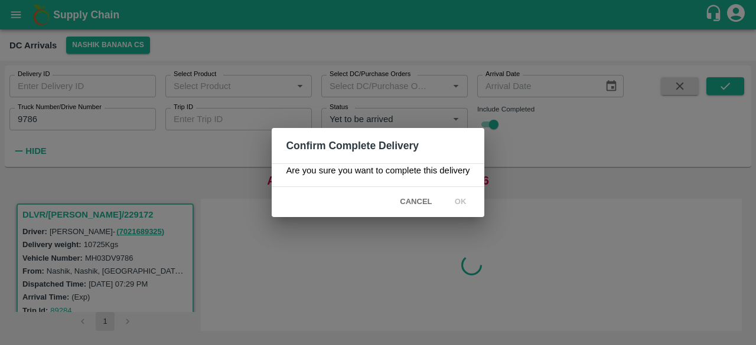
scroll to position [0, 0]
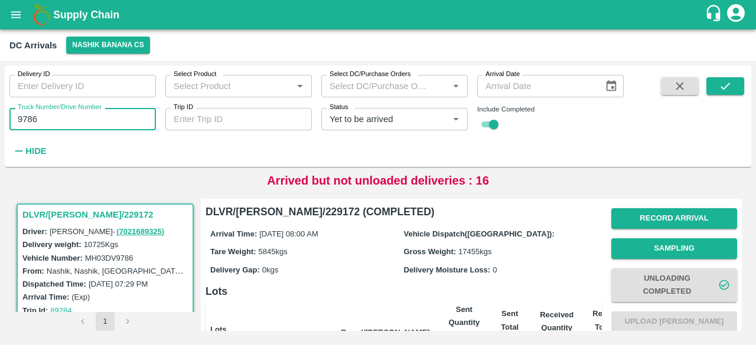
click at [27, 119] on input "9786" at bounding box center [82, 119] width 146 height 22
type input "9786"
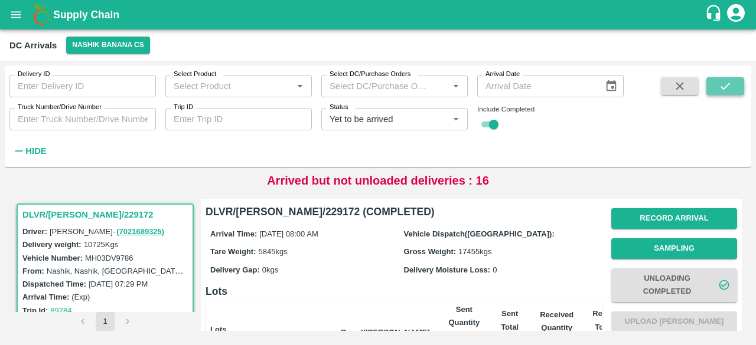
click at [722, 83] on icon "submit" at bounding box center [725, 86] width 13 height 13
